Goal: Task Accomplishment & Management: Manage account settings

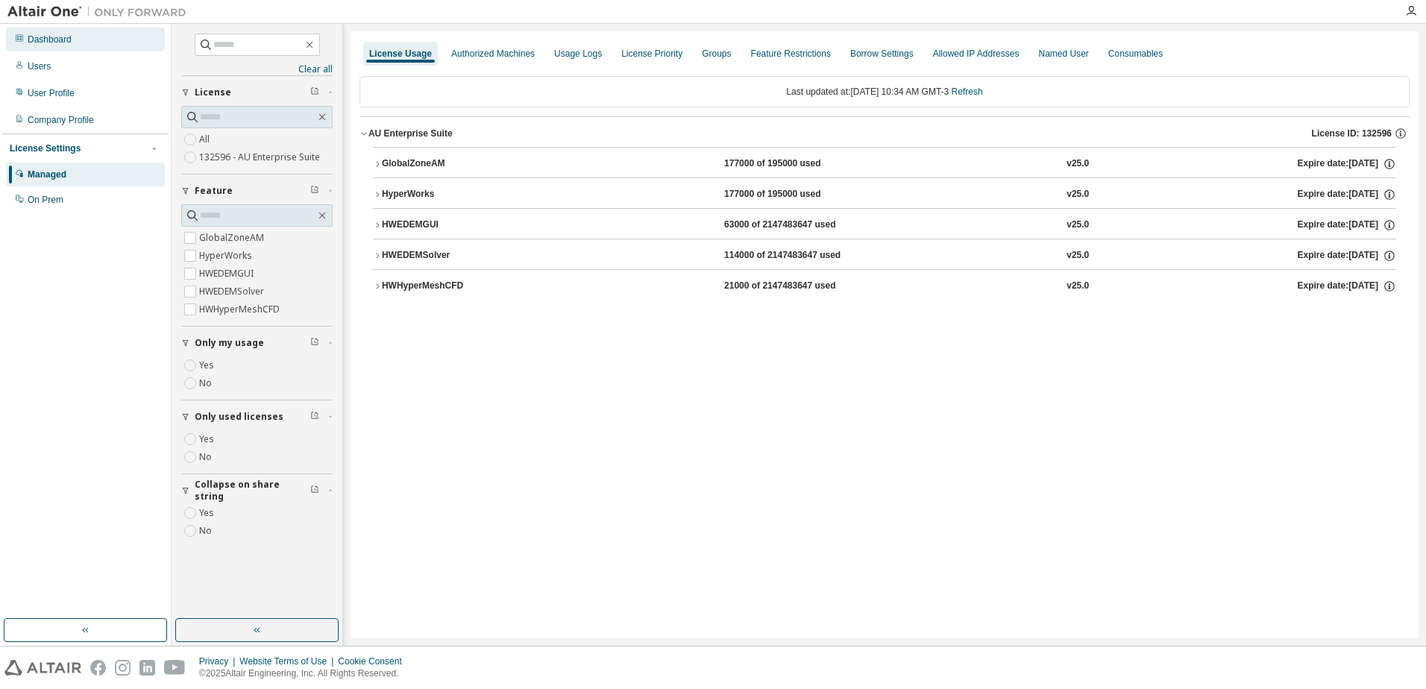
click at [47, 45] on div "Dashboard" at bounding box center [85, 40] width 159 height 24
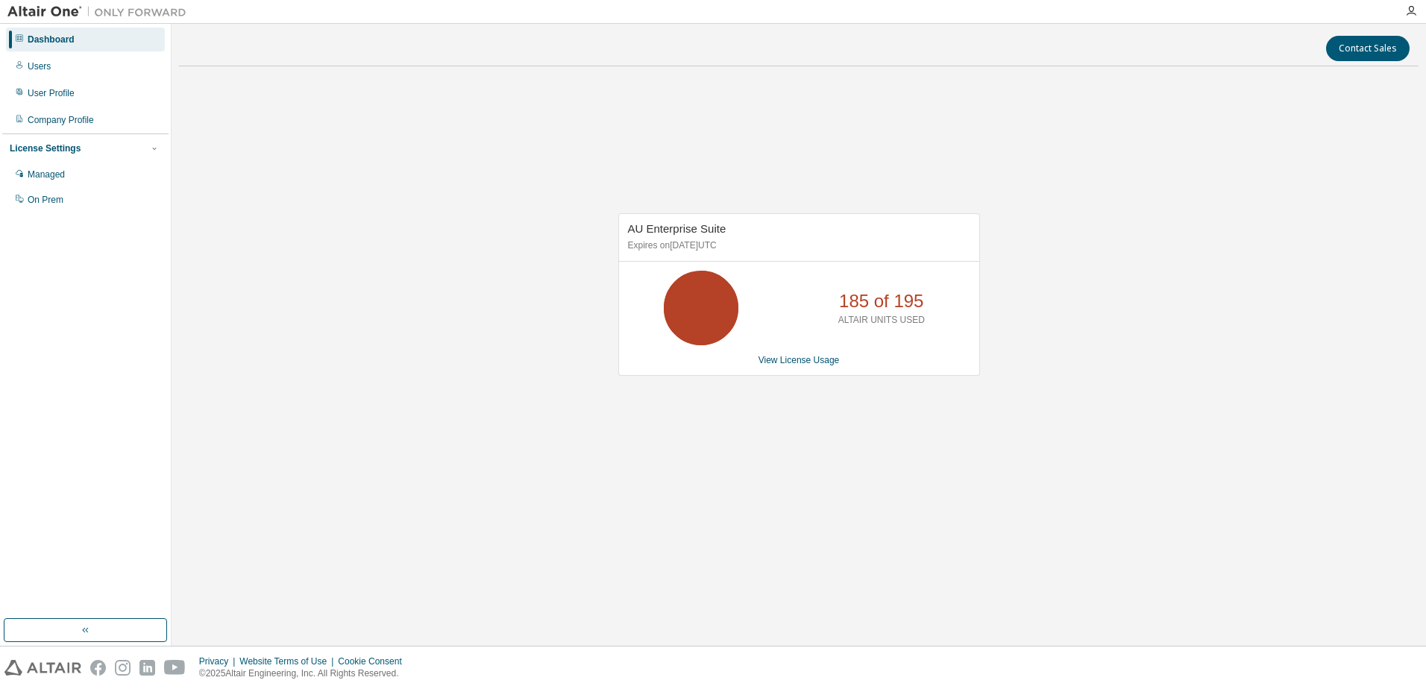
click at [65, 13] on img at bounding box center [100, 11] width 186 height 15
click at [130, 19] on img at bounding box center [100, 11] width 186 height 15
click at [78, 115] on div "Company Profile" at bounding box center [61, 120] width 66 height 12
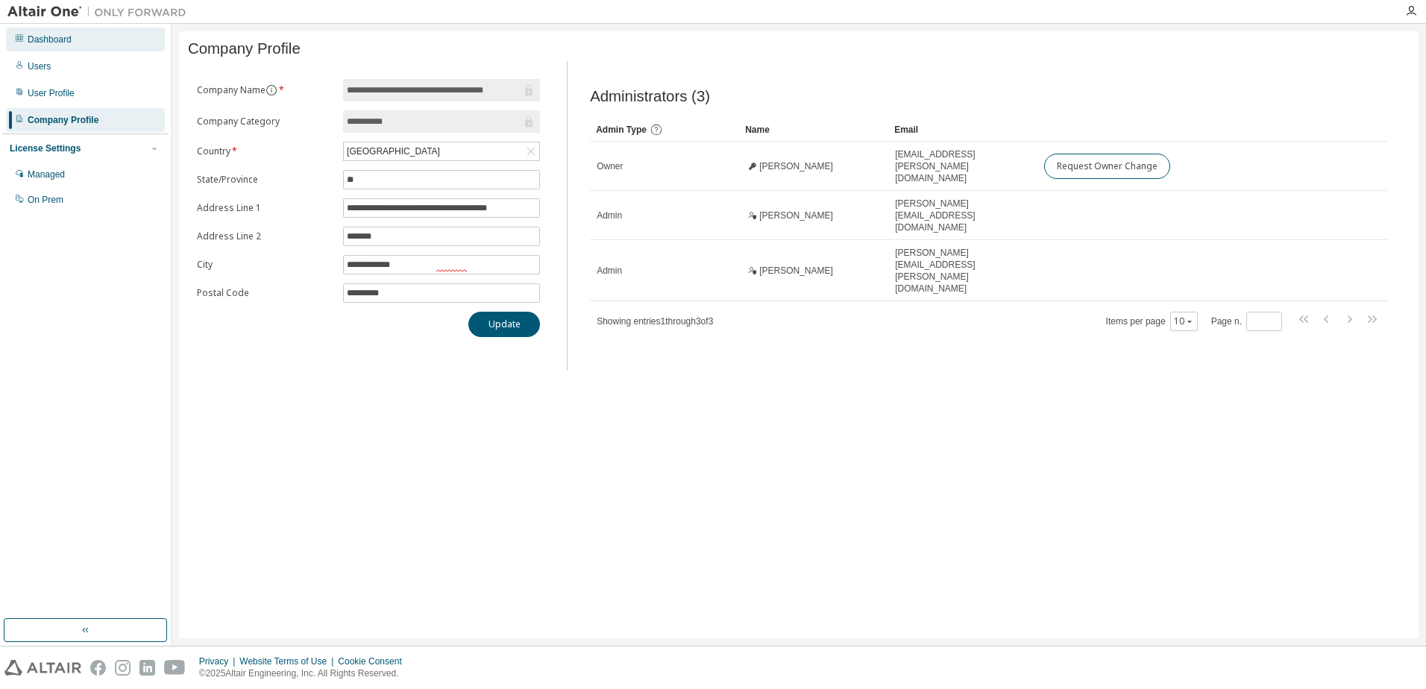
click at [66, 44] on div "Dashboard" at bounding box center [50, 40] width 44 height 12
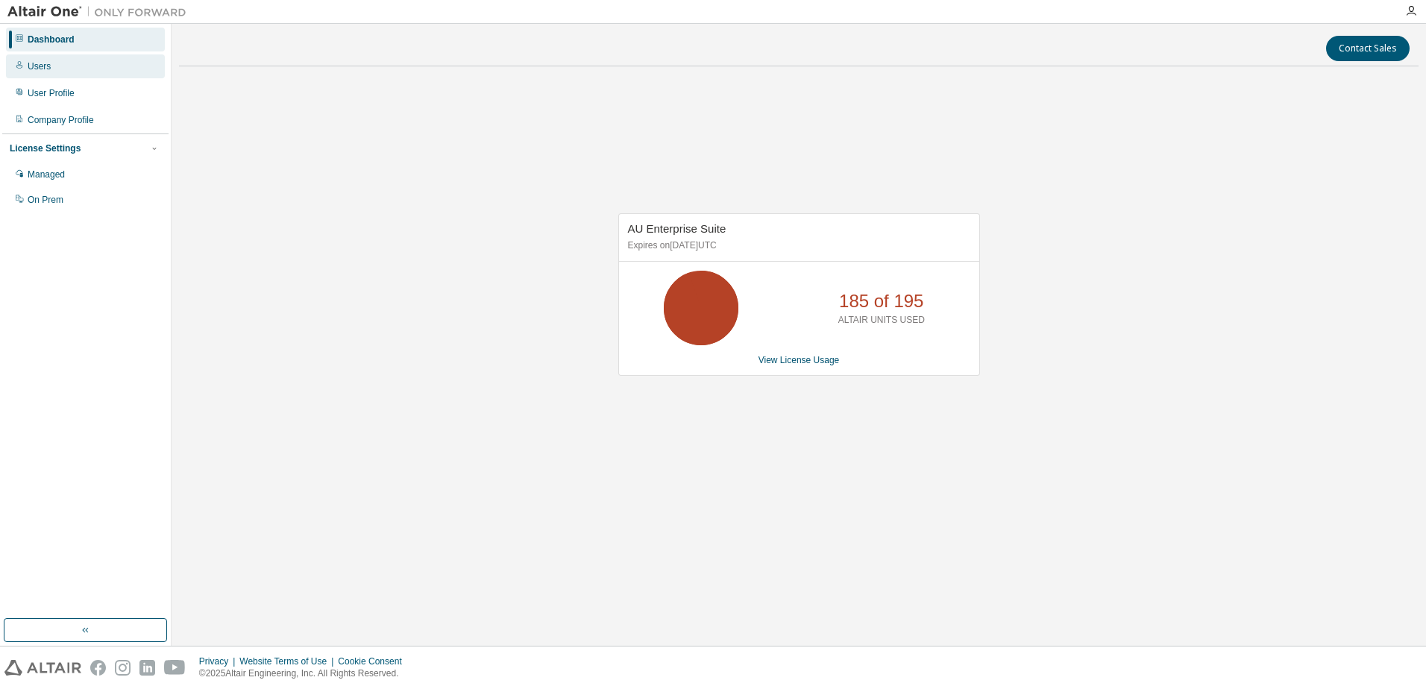
click at [46, 69] on div "Users" at bounding box center [39, 66] width 23 height 12
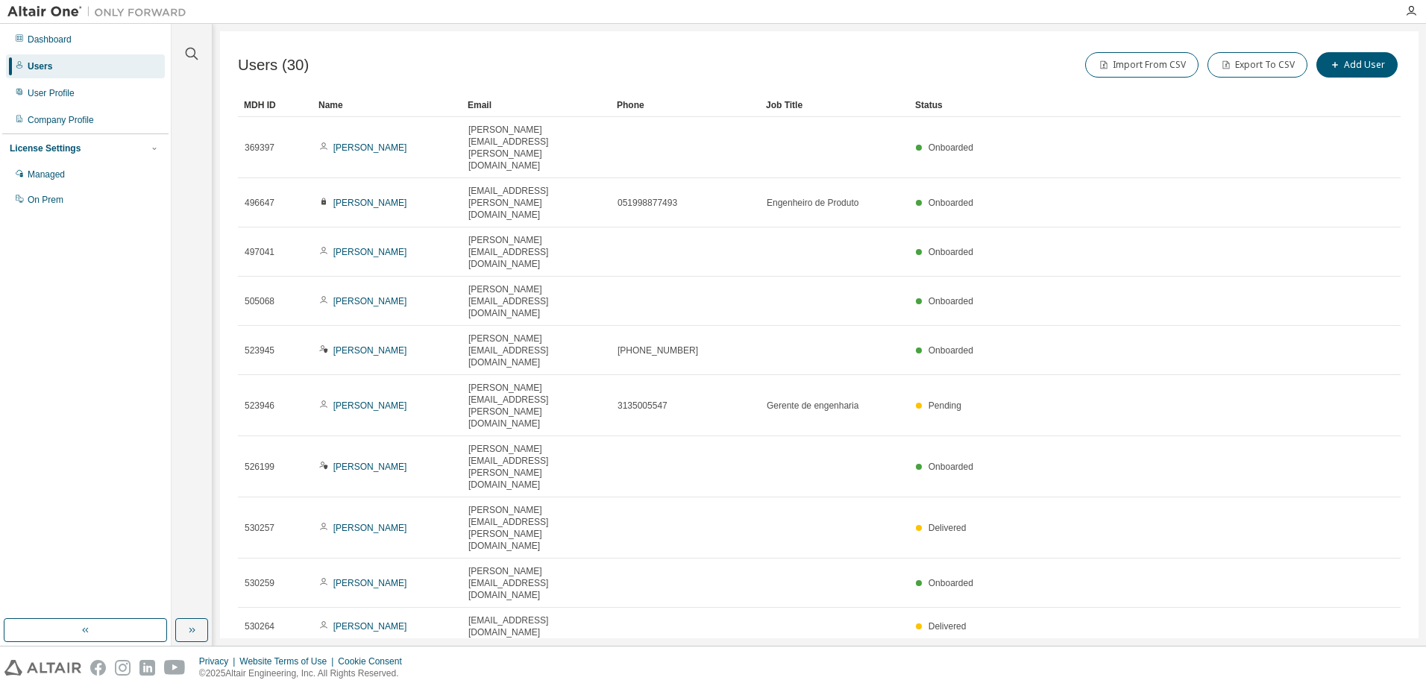
click at [63, 19] on img at bounding box center [100, 11] width 186 height 15
click at [146, 144] on div "License Settings" at bounding box center [85, 148] width 151 height 13
click at [84, 183] on div "Managed" at bounding box center [85, 175] width 159 height 24
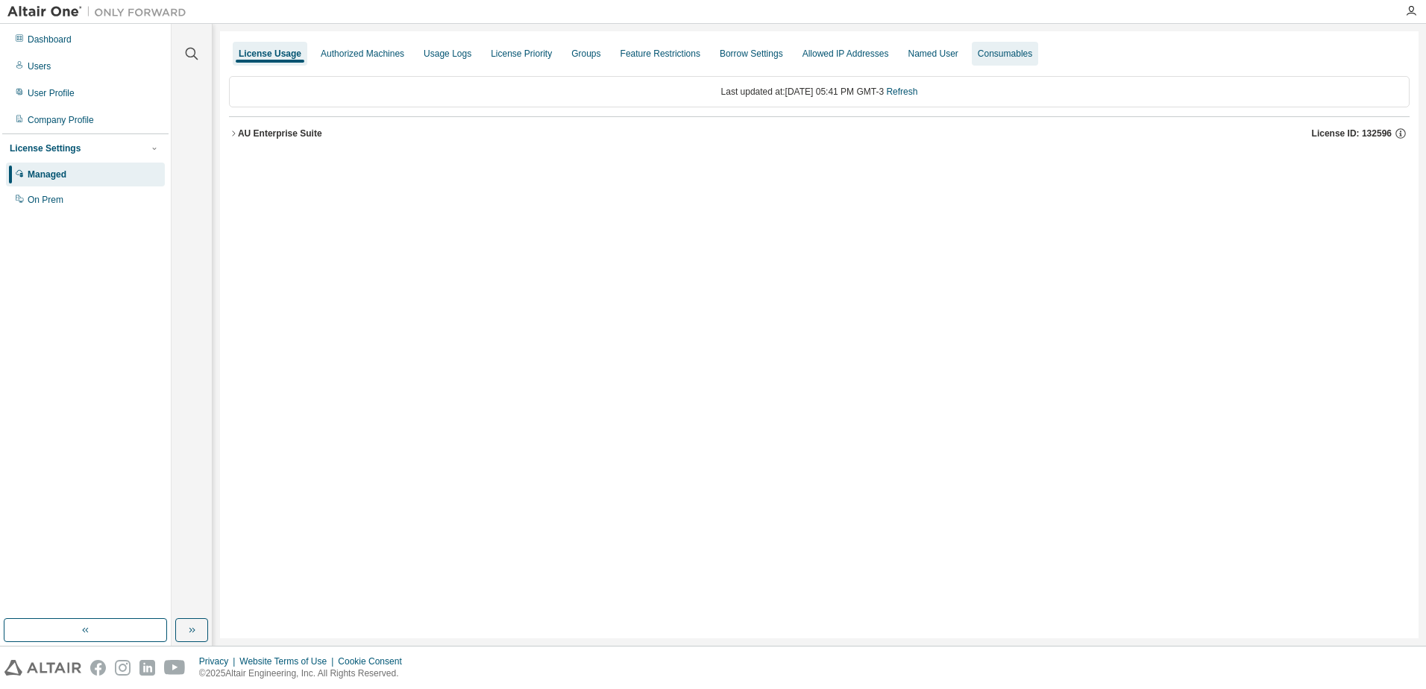
click at [1038, 61] on div "Consumables" at bounding box center [1005, 54] width 66 height 24
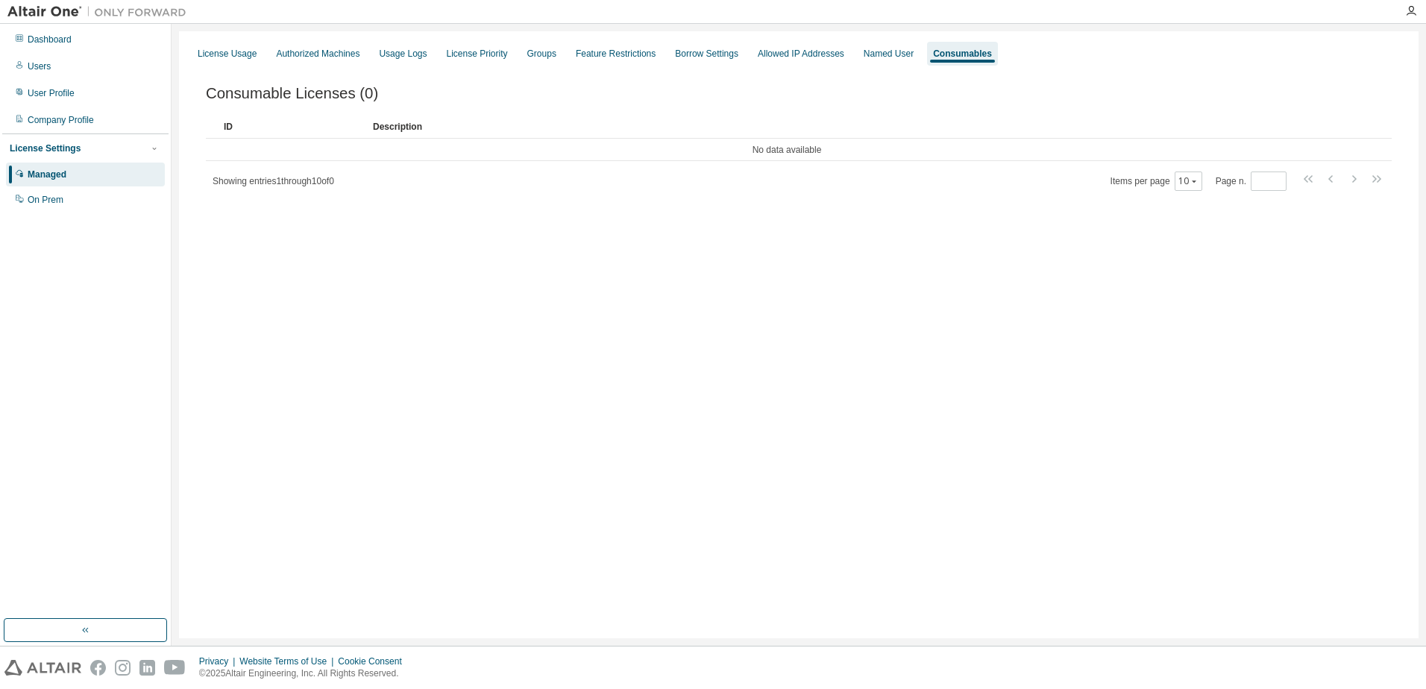
click at [31, 13] on img at bounding box center [100, 11] width 186 height 15
click at [60, 117] on div "Company Profile" at bounding box center [61, 120] width 66 height 12
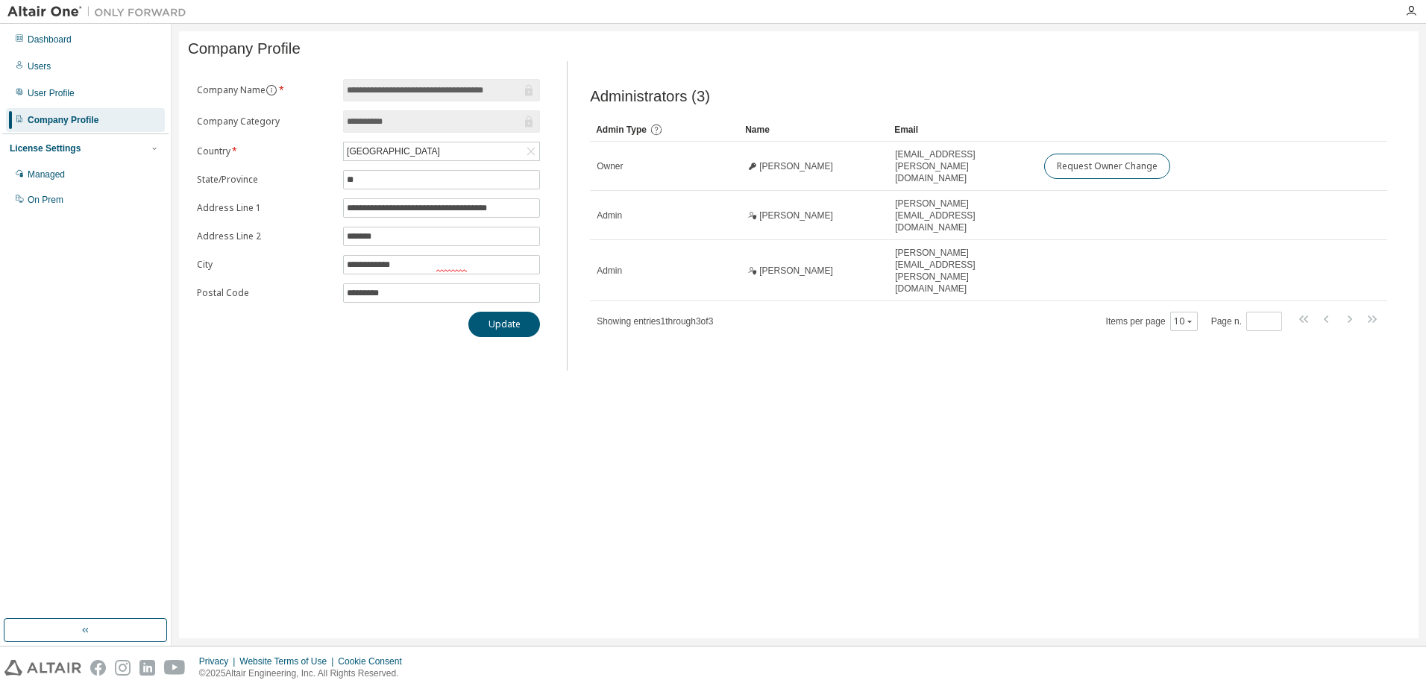
click at [1413, 4] on div at bounding box center [1411, 11] width 30 height 22
click at [1413, 9] on icon "button" at bounding box center [1411, 11] width 12 height 12
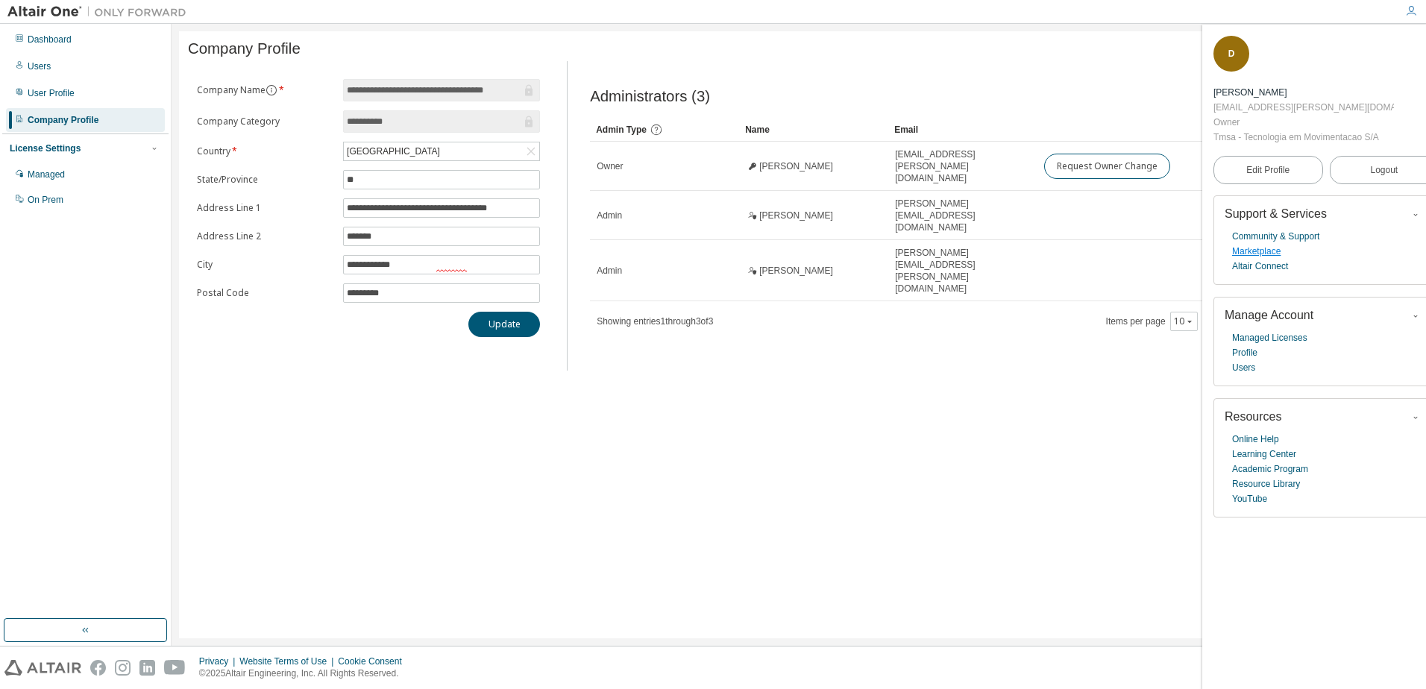
click at [1270, 248] on link "Marketplace" at bounding box center [1256, 251] width 48 height 15
click at [90, 48] on div "Dashboard" at bounding box center [85, 40] width 159 height 24
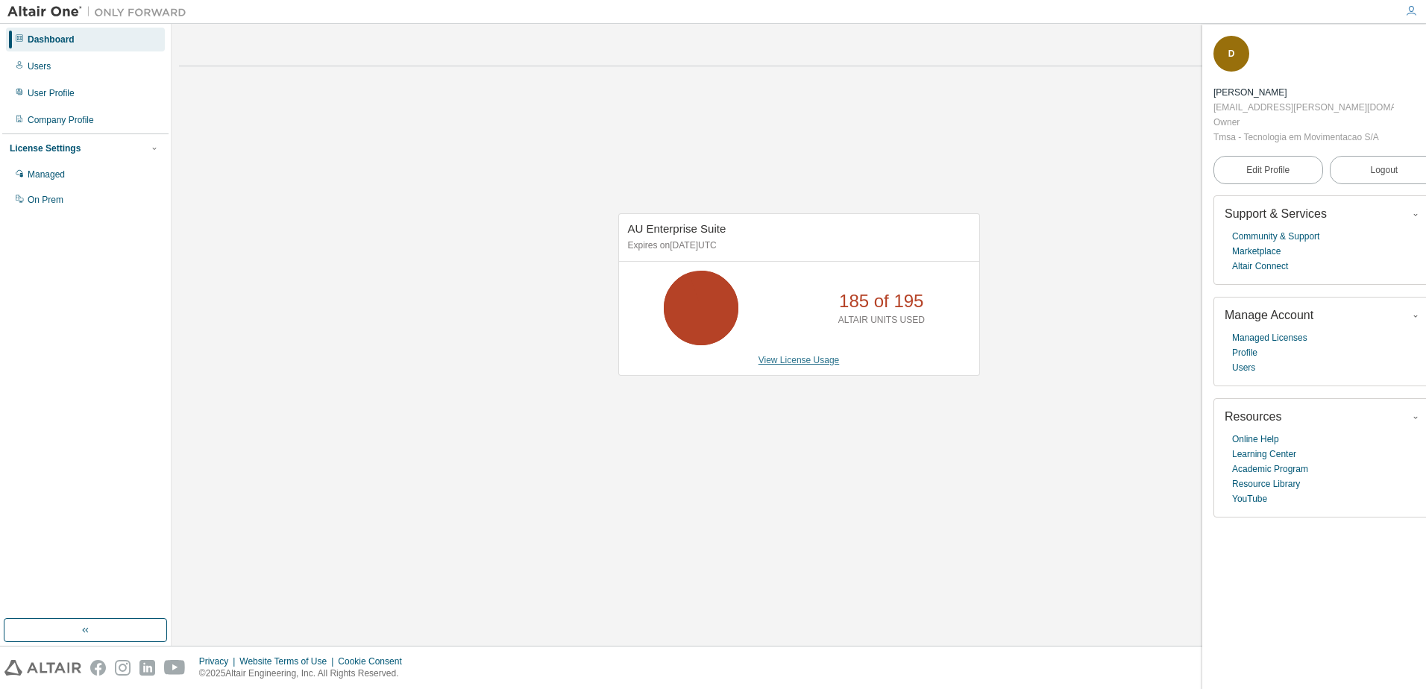
click at [798, 359] on link "View License Usage" at bounding box center [799, 360] width 81 height 10
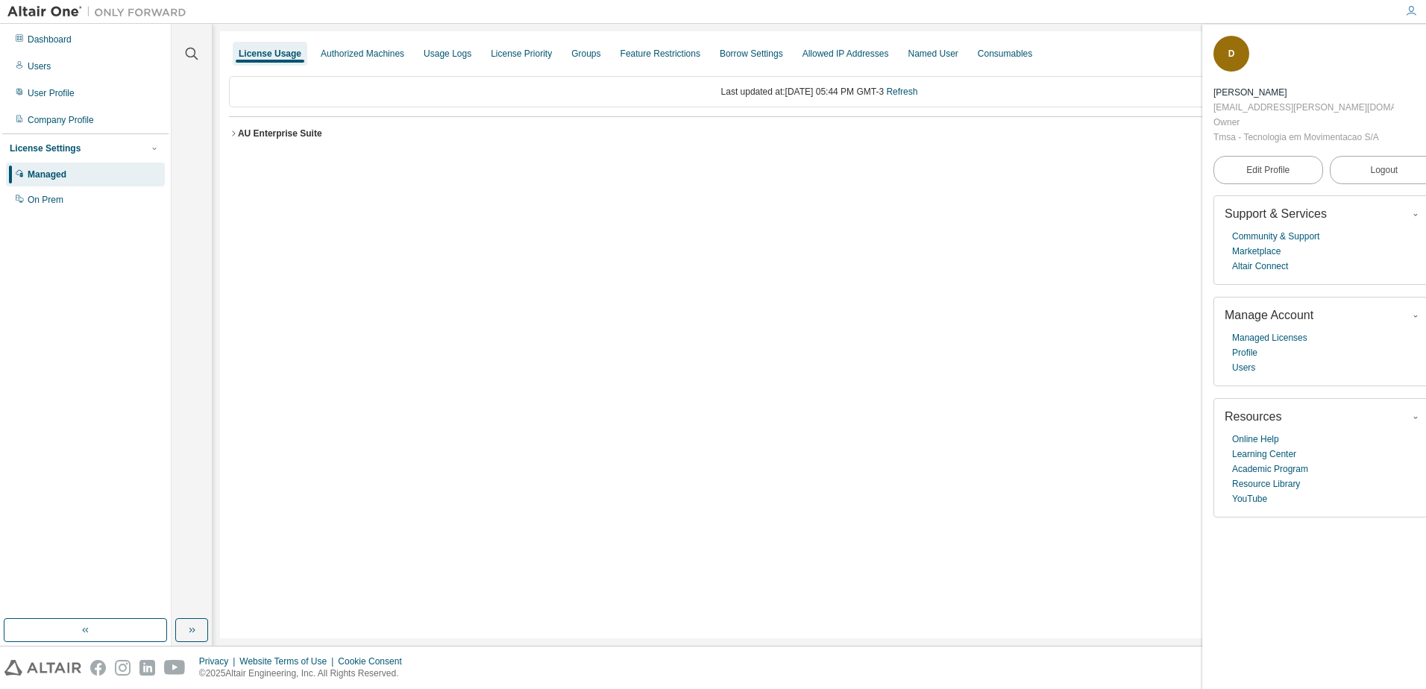
click at [251, 128] on div "AU Enterprise Suite" at bounding box center [280, 134] width 84 height 12
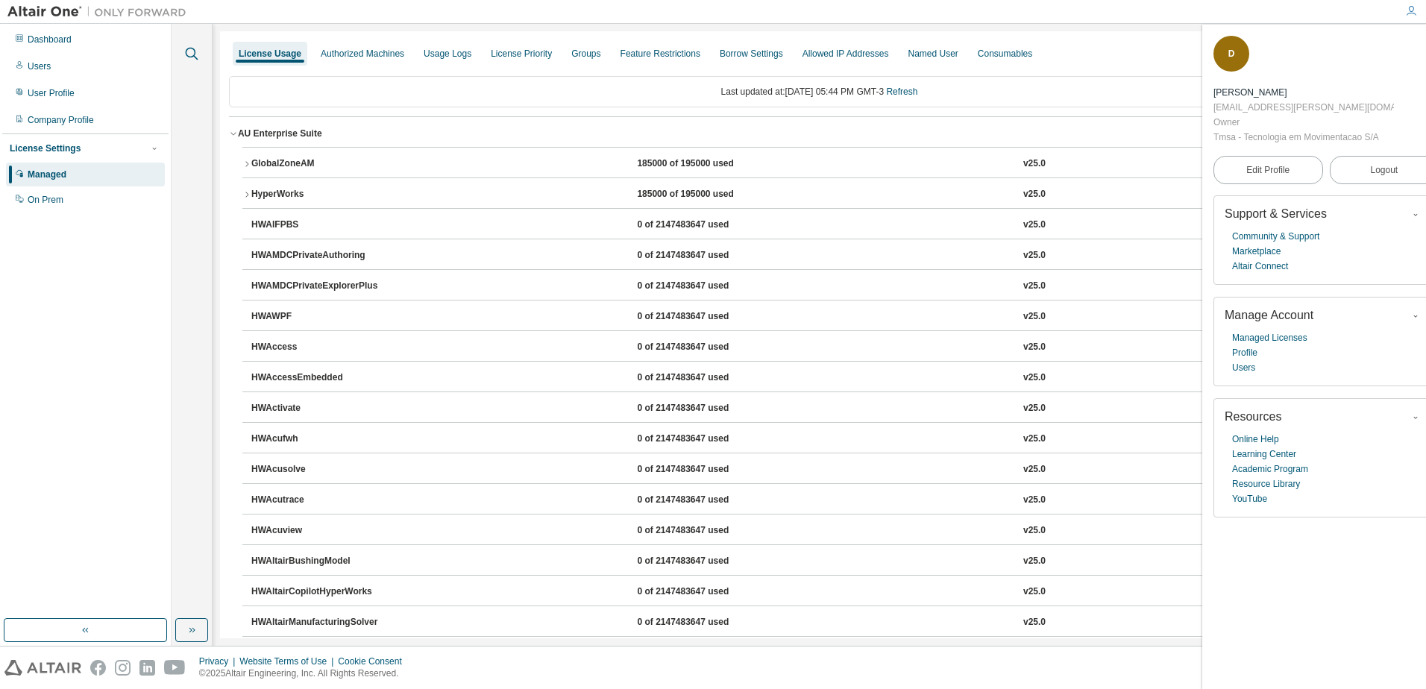
click at [192, 53] on icon "button" at bounding box center [192, 54] width 18 height 18
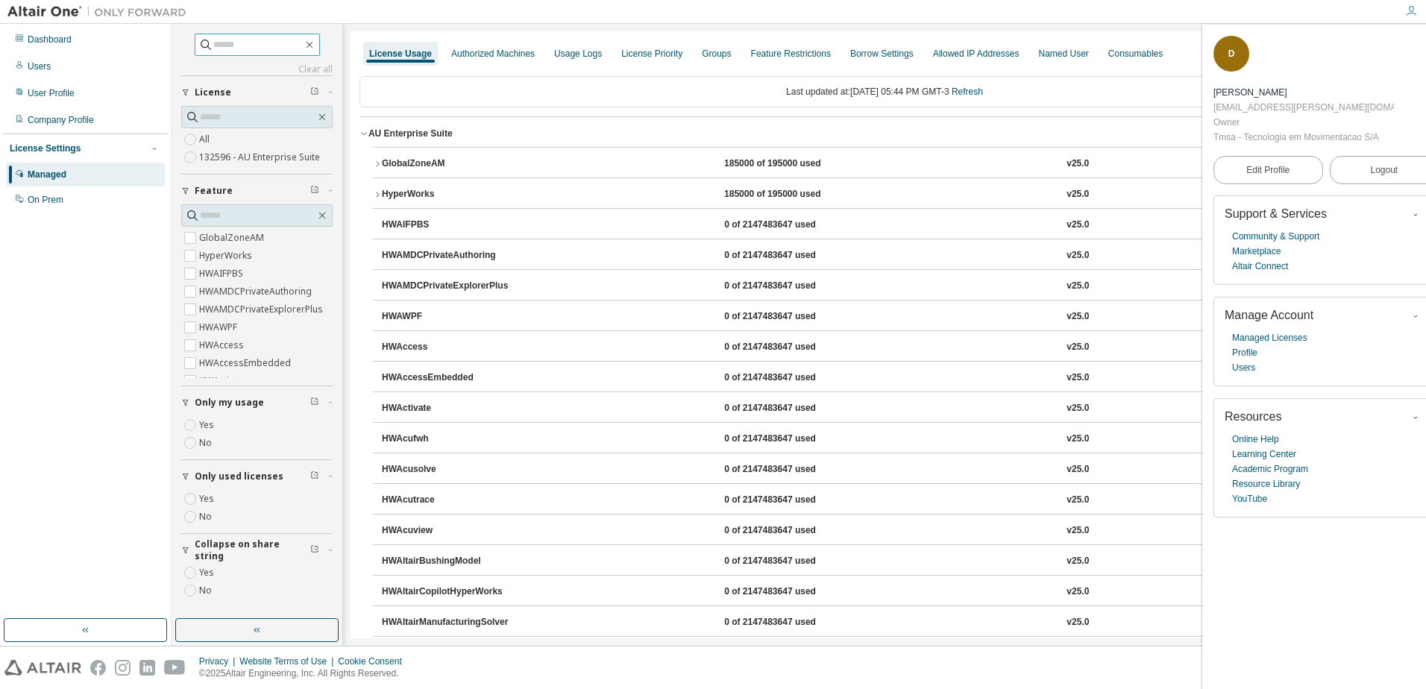
click at [195, 54] on span at bounding box center [257, 45] width 125 height 22
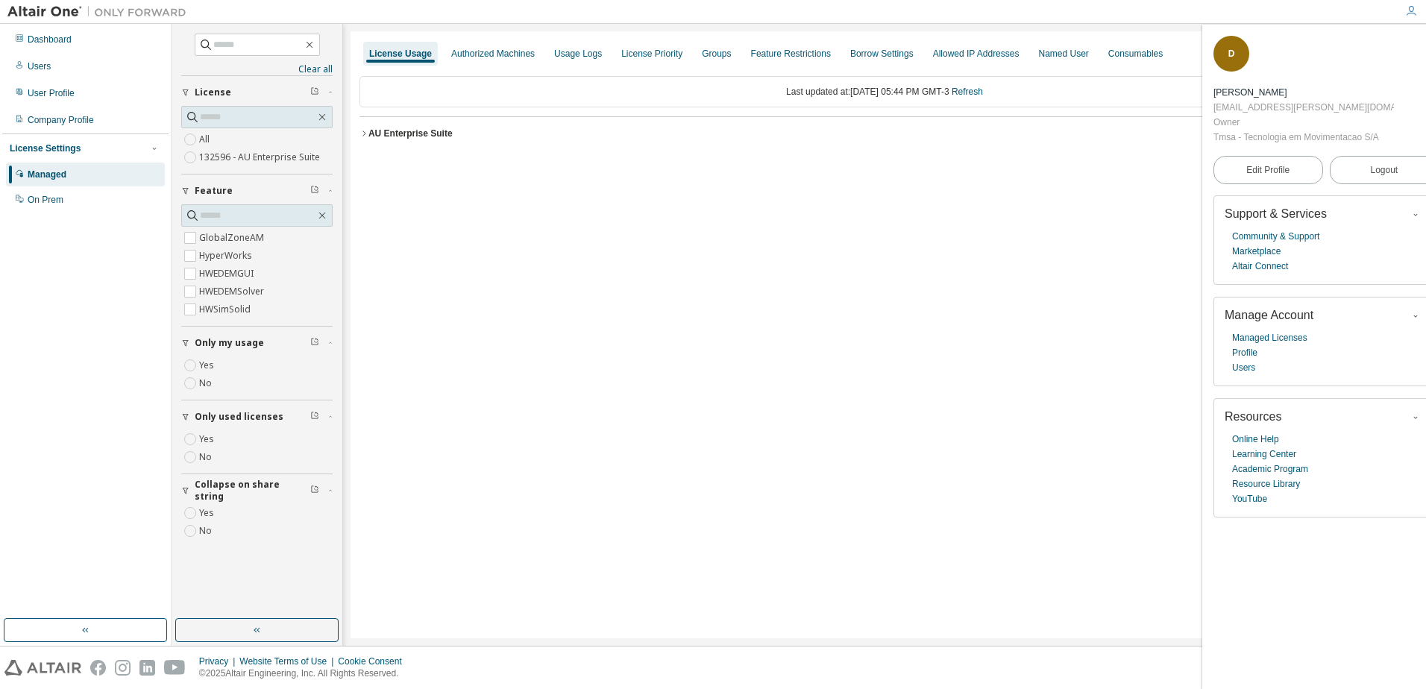
click at [430, 138] on div "AU Enterprise Suite" at bounding box center [410, 134] width 84 height 12
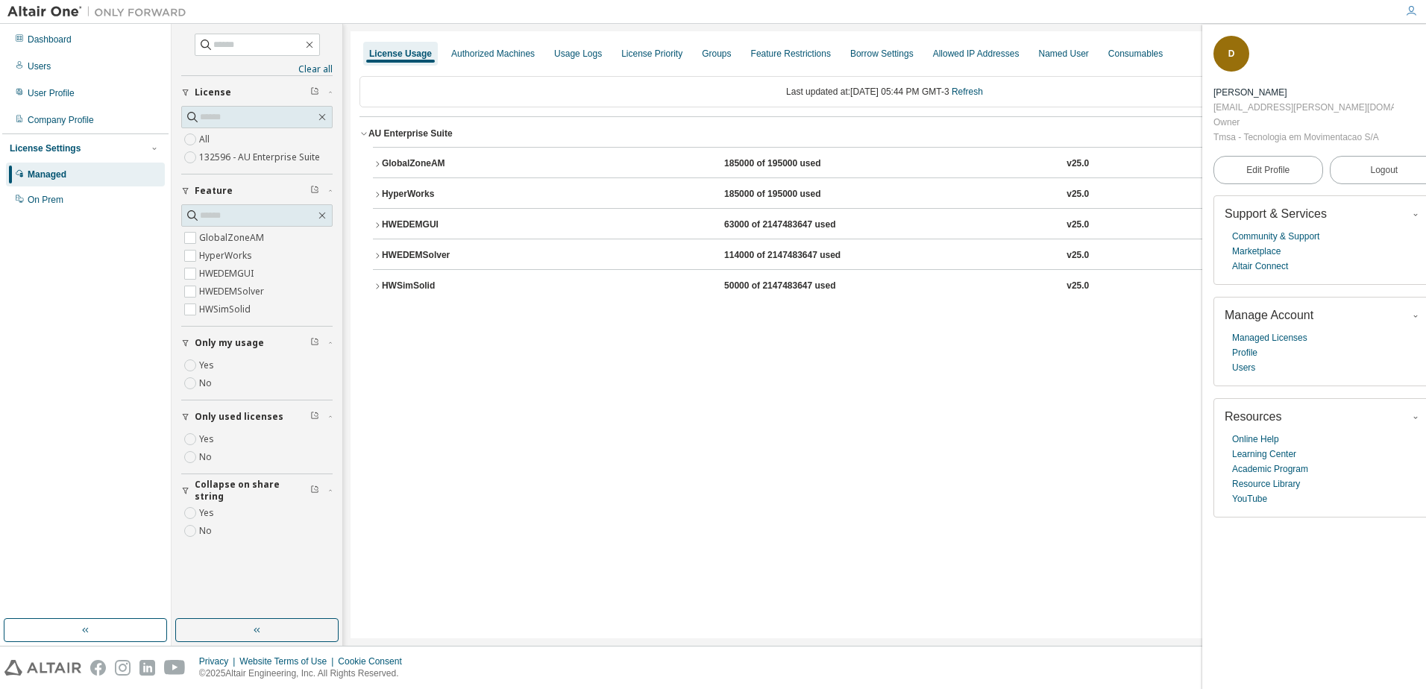
click at [515, 290] on div "HWSimSolid" at bounding box center [449, 286] width 134 height 13
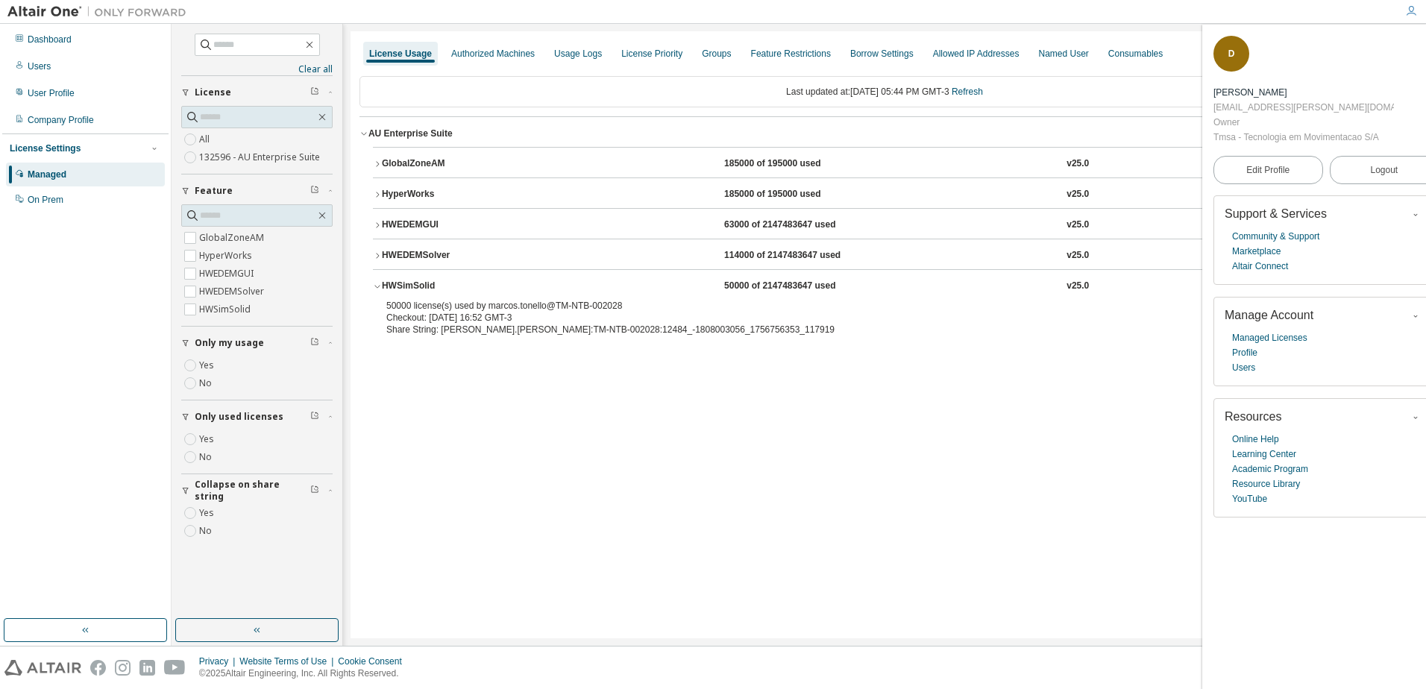
click at [583, 267] on button "HWEDEMSolver 114000 of 2147483647 used v25.0 Expire date: [DATE]" at bounding box center [884, 255] width 1023 height 33
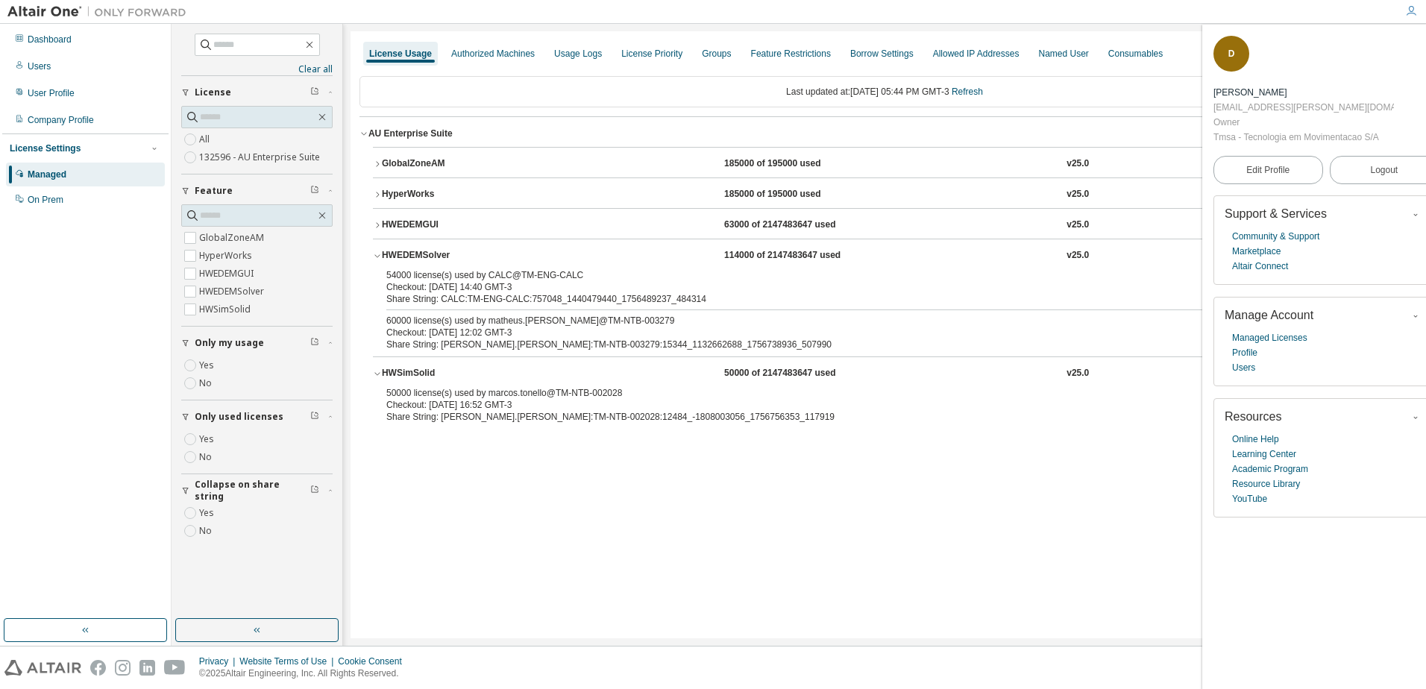
click at [583, 267] on button "HWEDEMSolver 114000 of 2147483647 used v25.0 Expire date: [DATE]" at bounding box center [884, 255] width 1023 height 33
